Goal: Navigation & Orientation: Find specific page/section

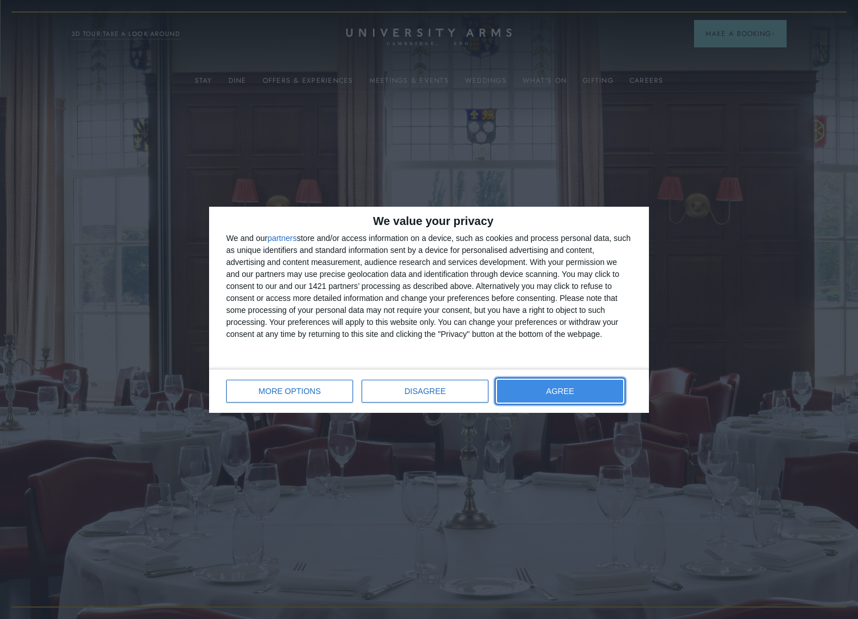
click at [546, 383] on button "AGREE" at bounding box center [560, 391] width 126 height 23
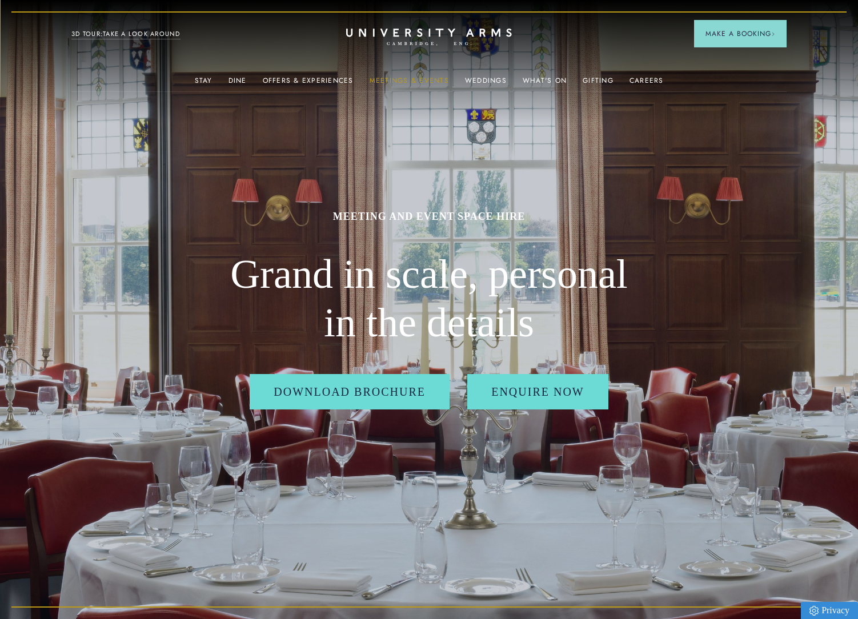
click at [414, 82] on link "Meetings & Events" at bounding box center [408, 84] width 79 height 15
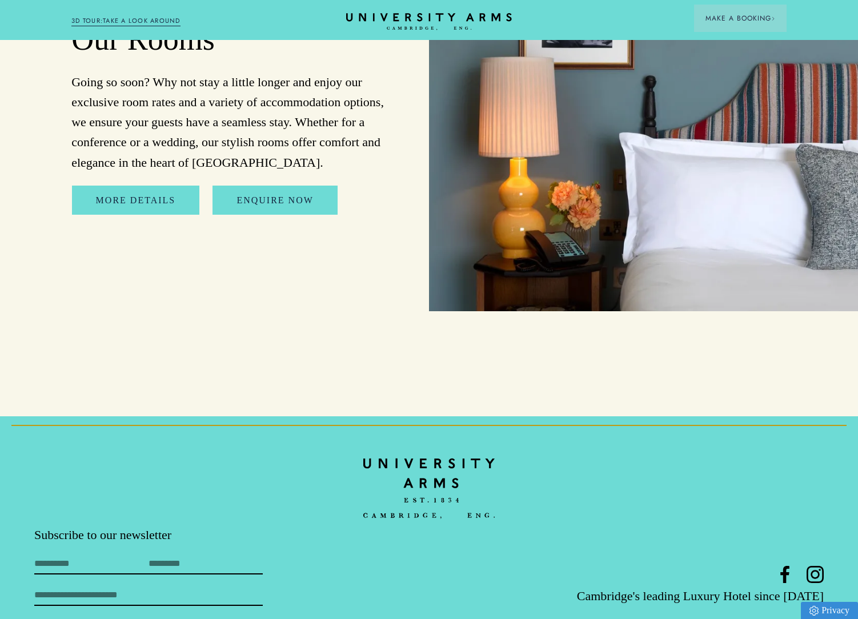
scroll to position [5482, 0]
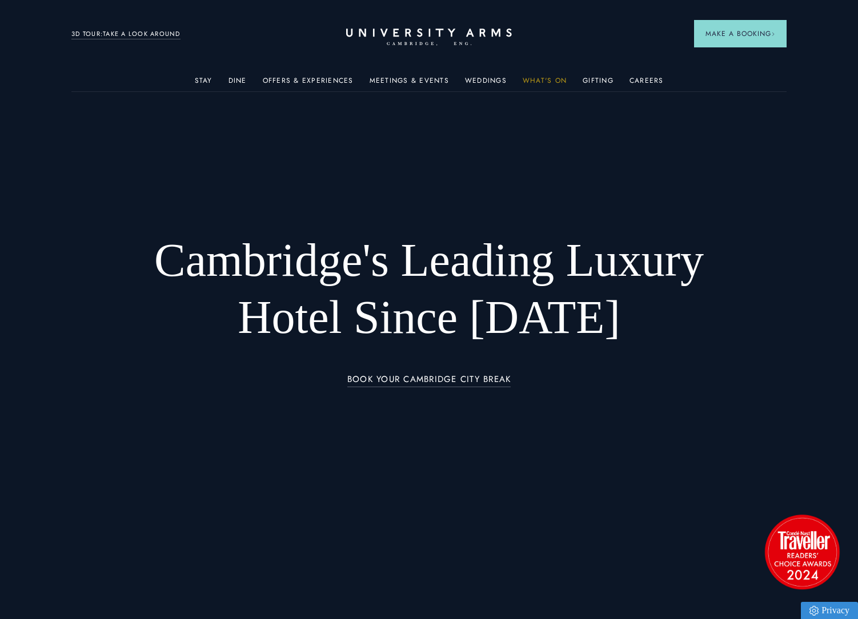
click at [551, 84] on link "What's On" at bounding box center [545, 84] width 44 height 15
click at [290, 77] on link "Offers & Experiences" at bounding box center [308, 84] width 91 height 15
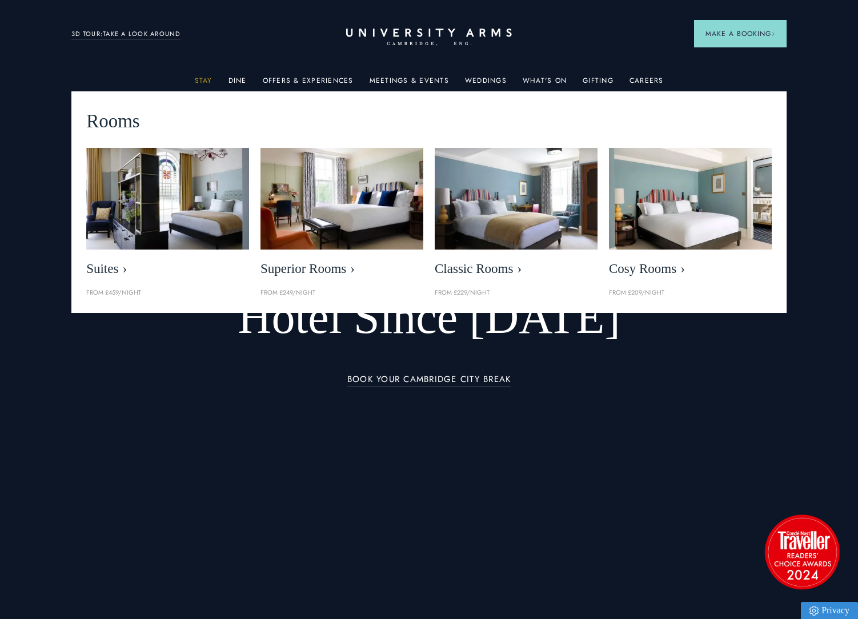
click at [212, 78] on link "Stay" at bounding box center [204, 84] width 18 height 15
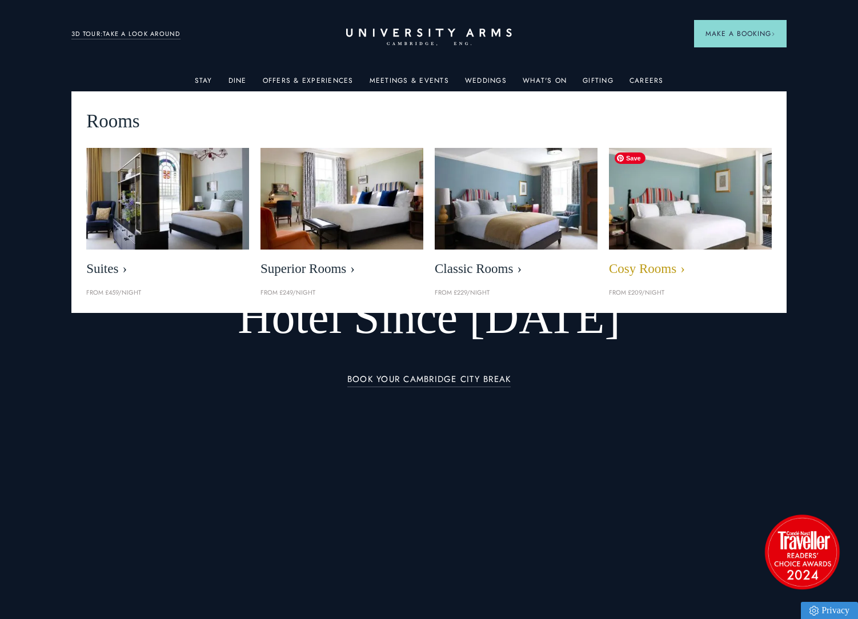
click at [705, 201] on img at bounding box center [690, 198] width 187 height 117
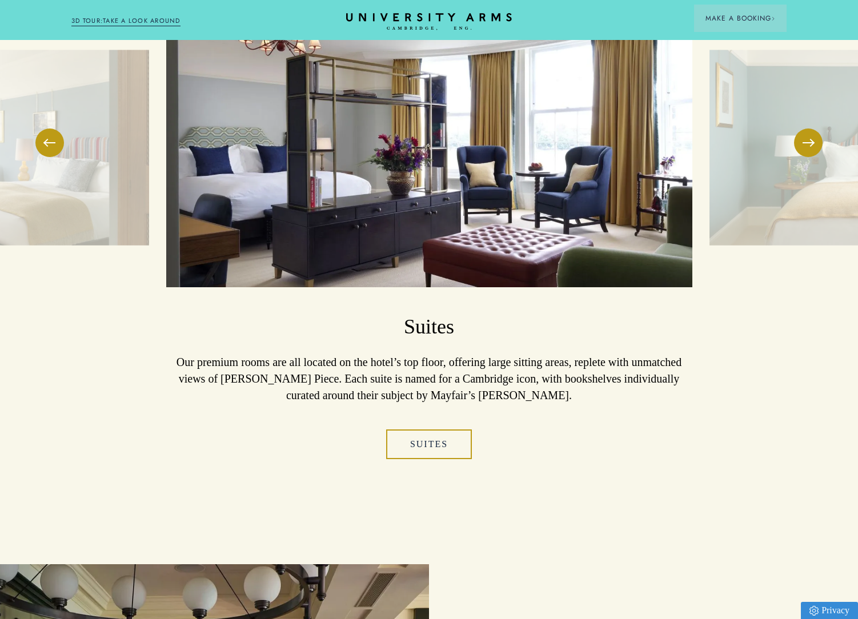
scroll to position [1058, 0]
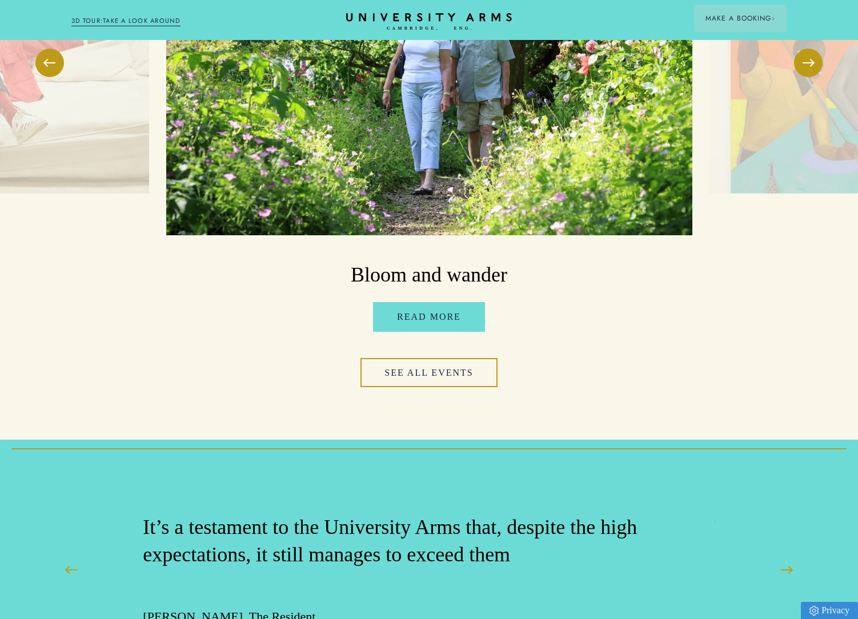
scroll to position [2945, 0]
